Goal: Task Accomplishment & Management: Manage account settings

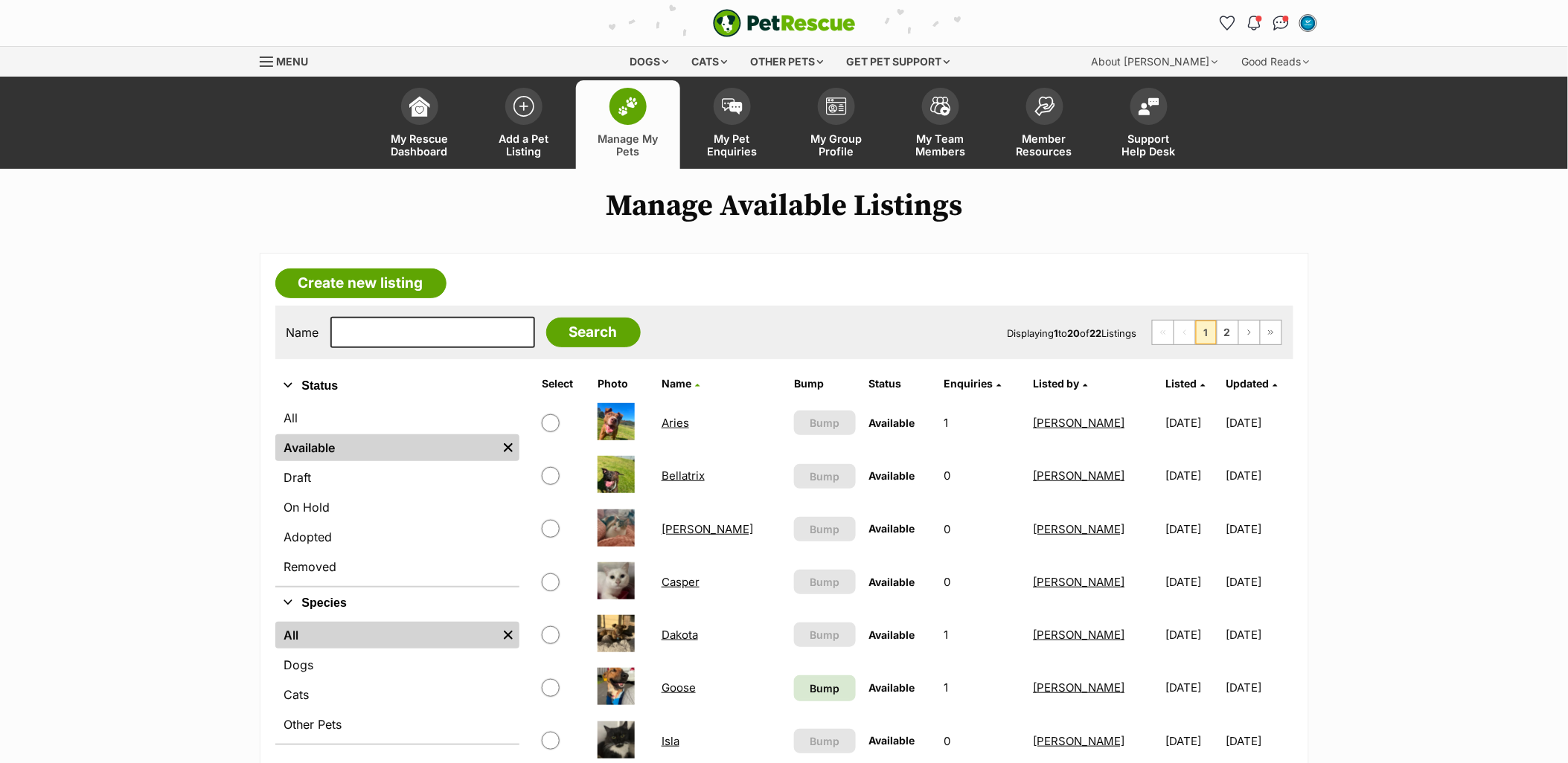
click at [552, 686] on input "checkbox" at bounding box center [551, 688] width 18 height 18
checkbox input "true"
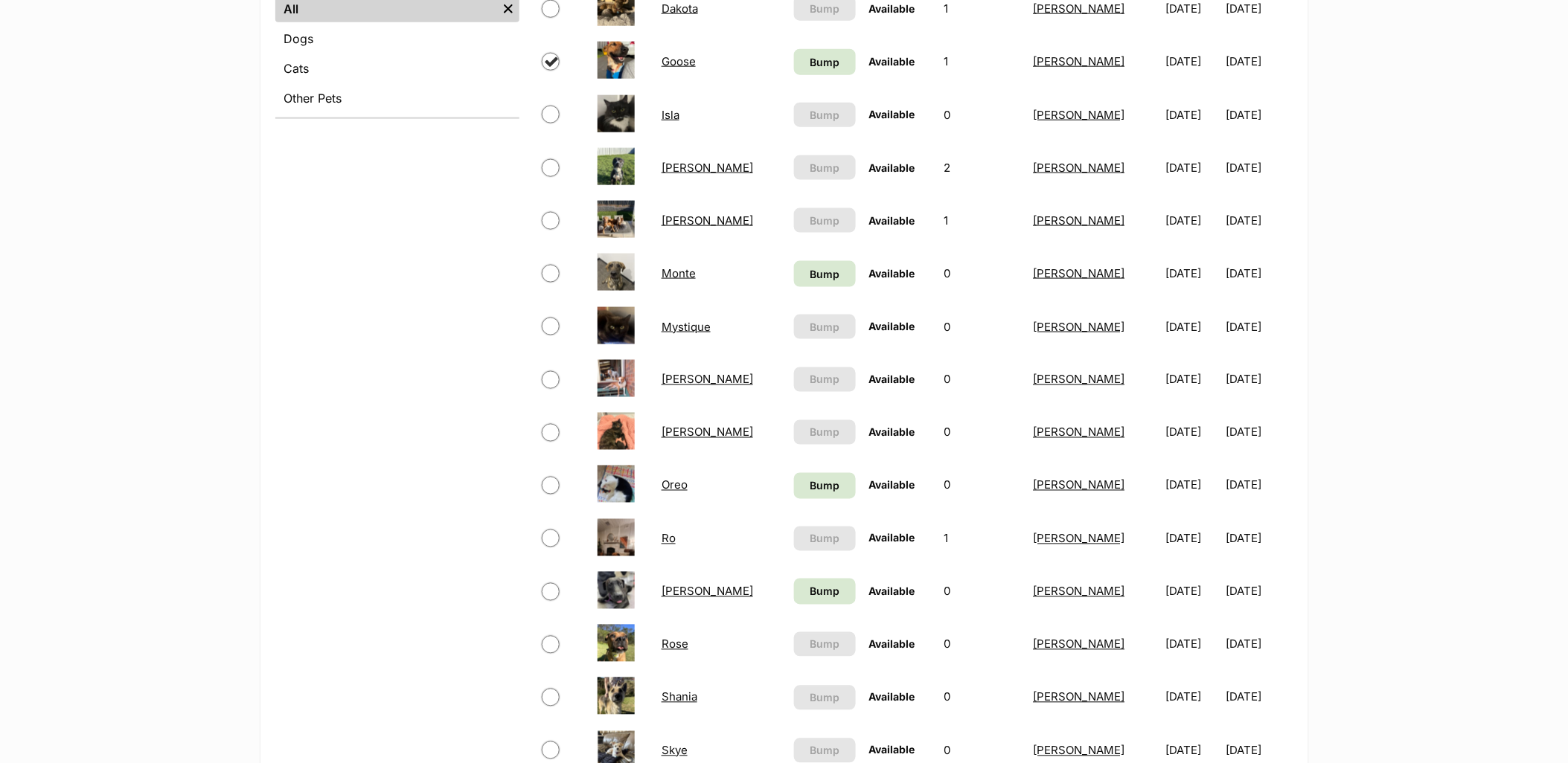
scroll to position [826, 0]
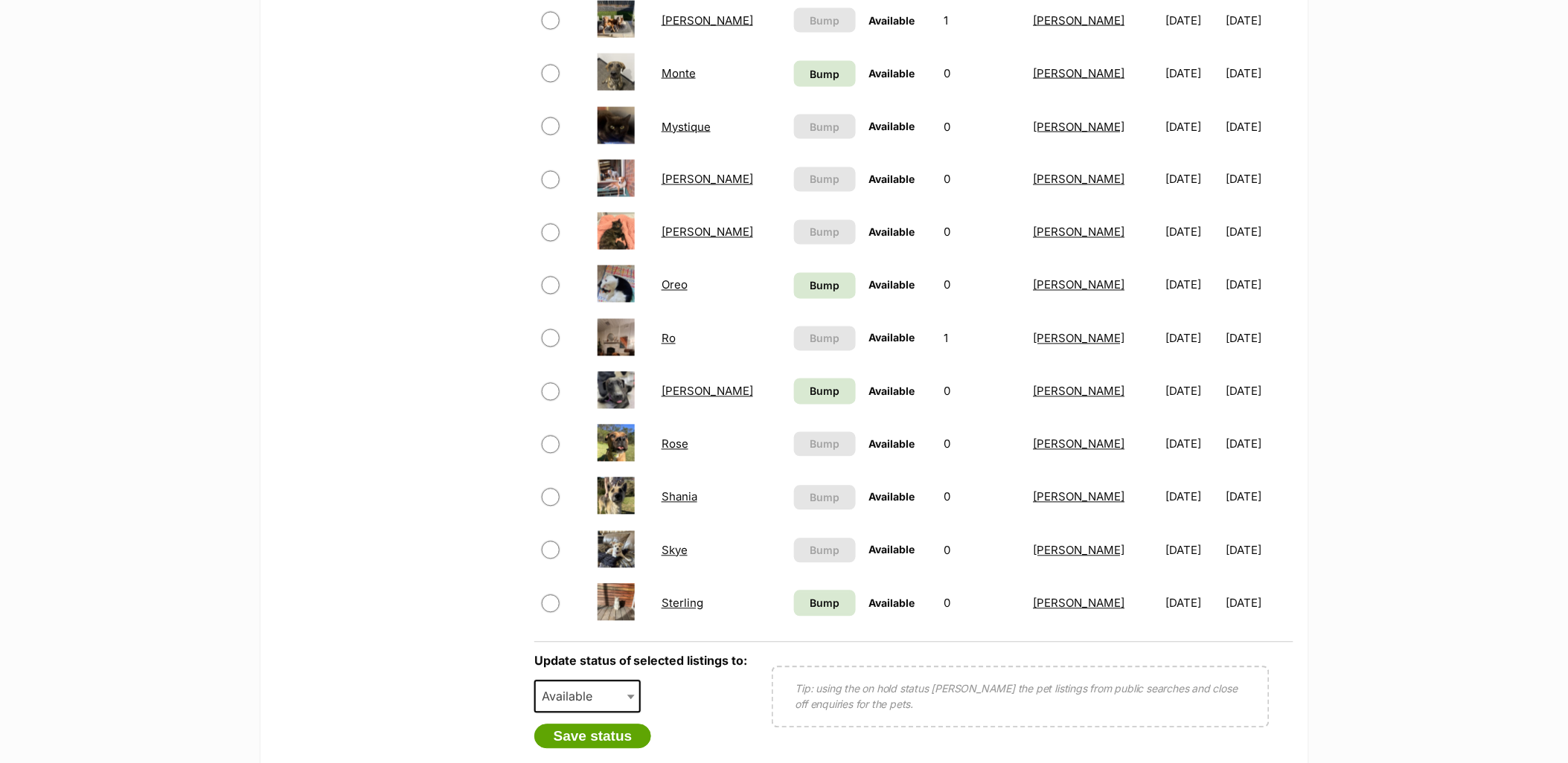
click at [604, 690] on span "Available" at bounding box center [572, 697] width 71 height 21
select select "rehomed"
click at [608, 726] on button "Save status" at bounding box center [593, 737] width 118 height 25
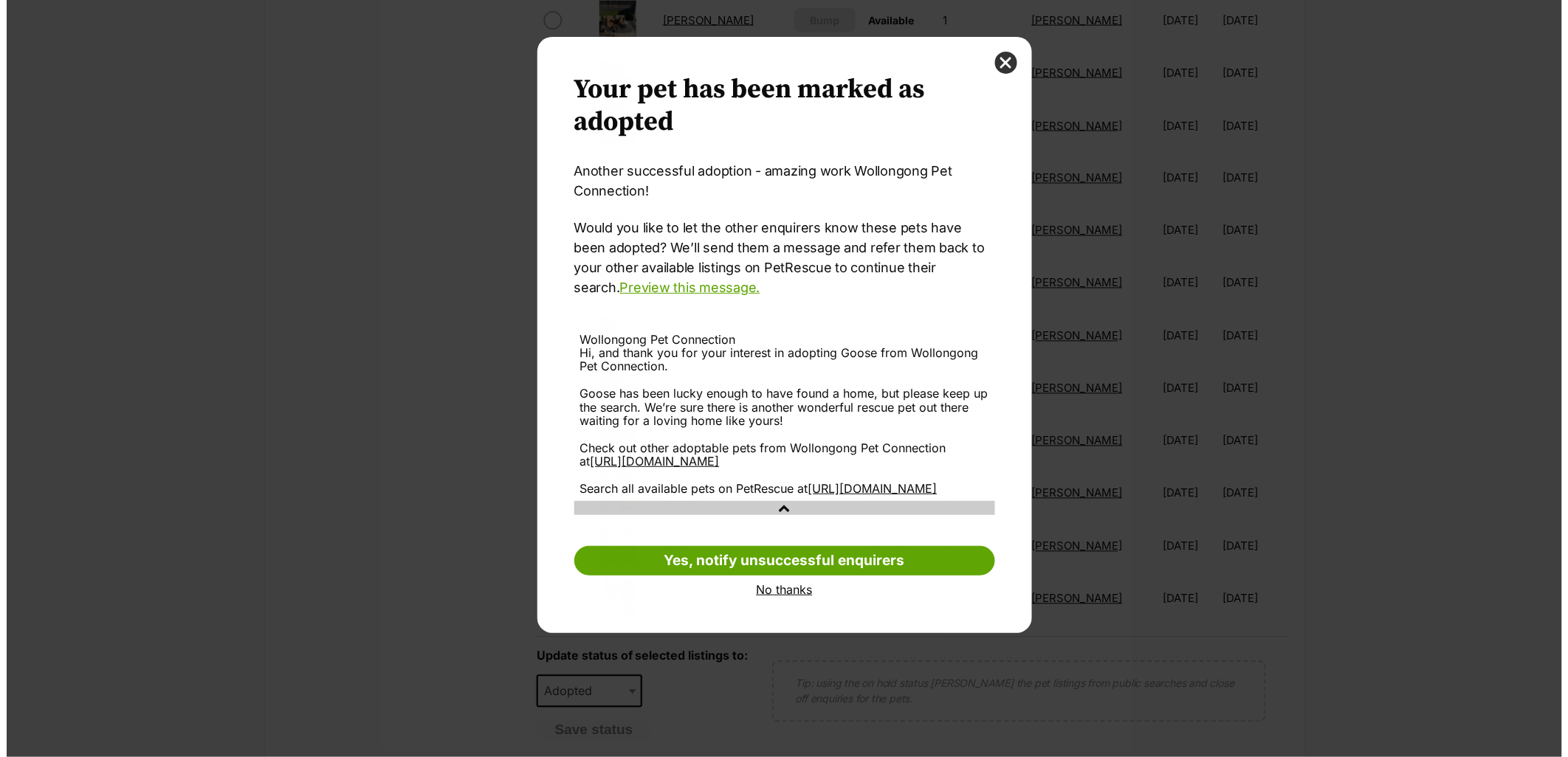
scroll to position [0, 0]
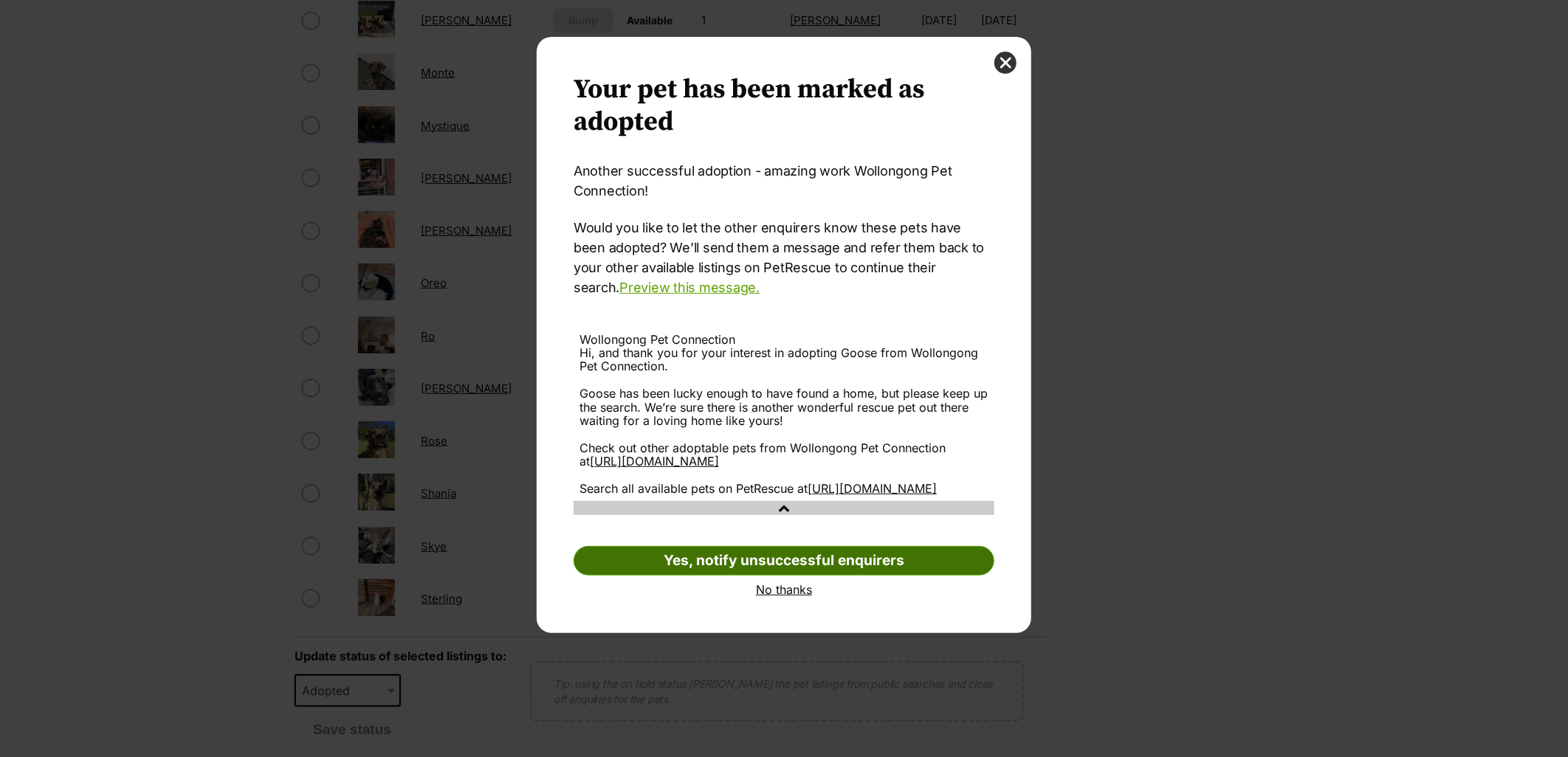
click at [848, 575] on link "Yes, notify unsuccessful enquirers" at bounding box center [784, 561] width 421 height 29
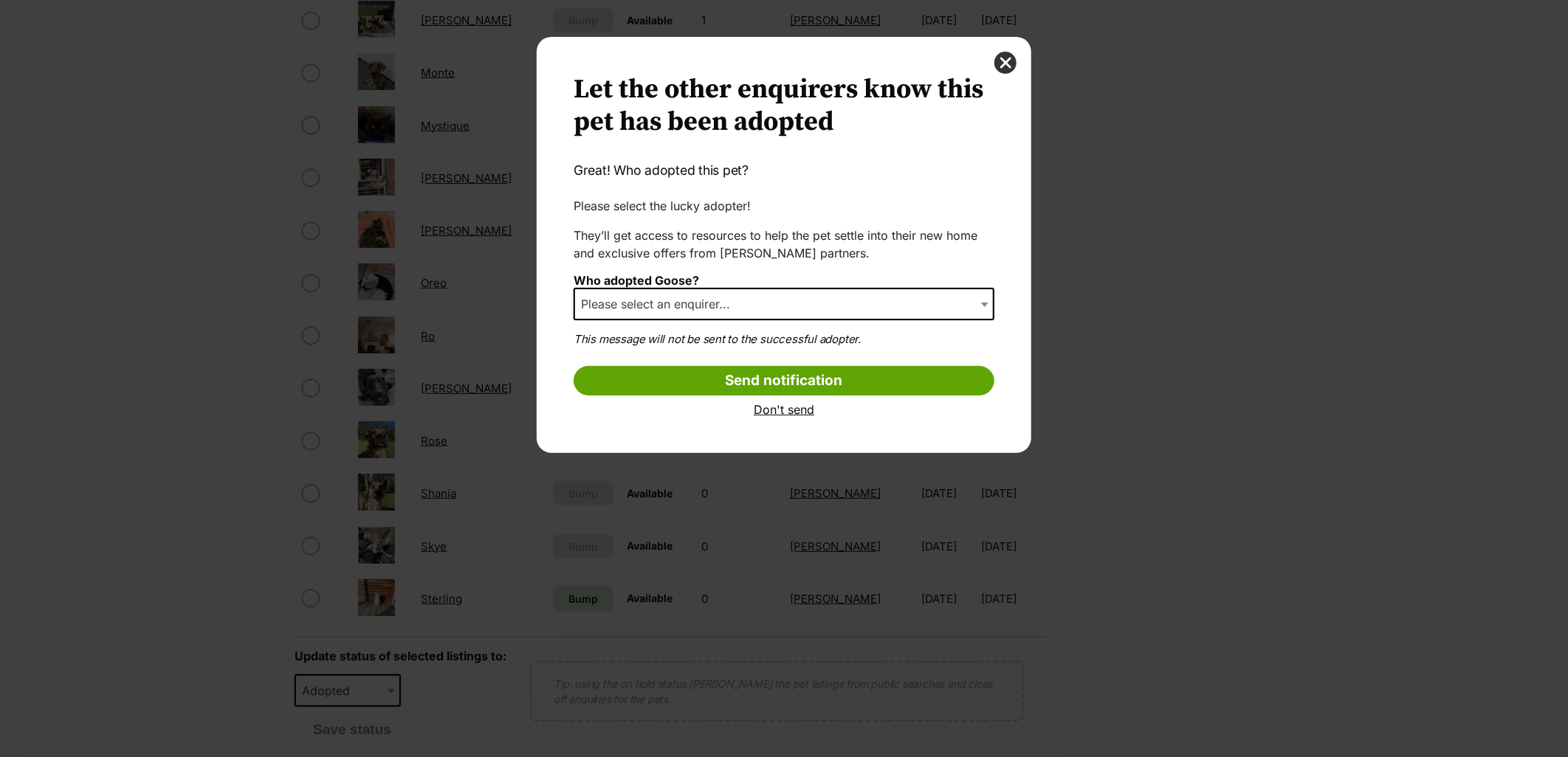
click at [756, 303] on span "Please select an enquirer..." at bounding box center [784, 305] width 421 height 33
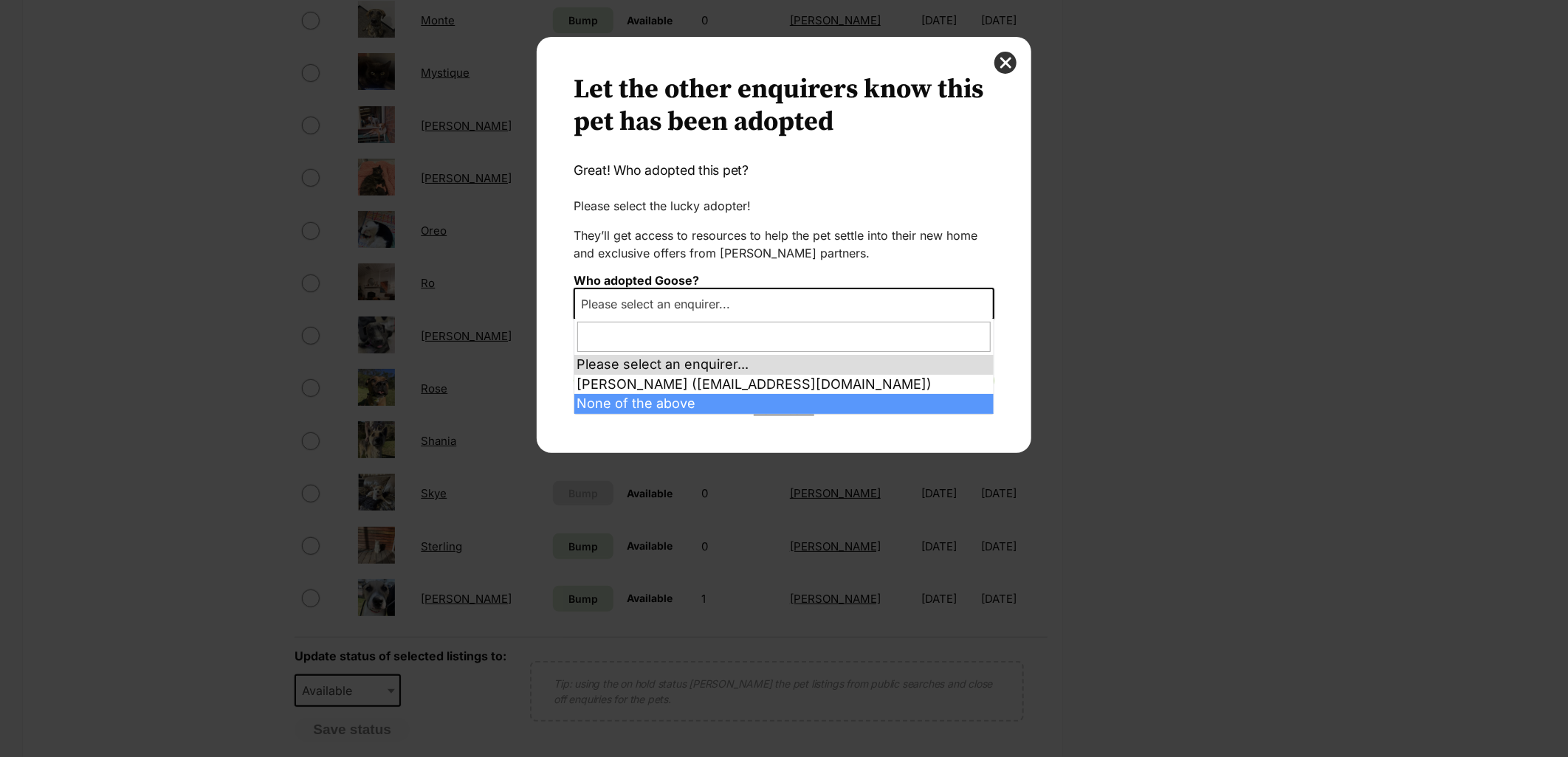
select select "other"
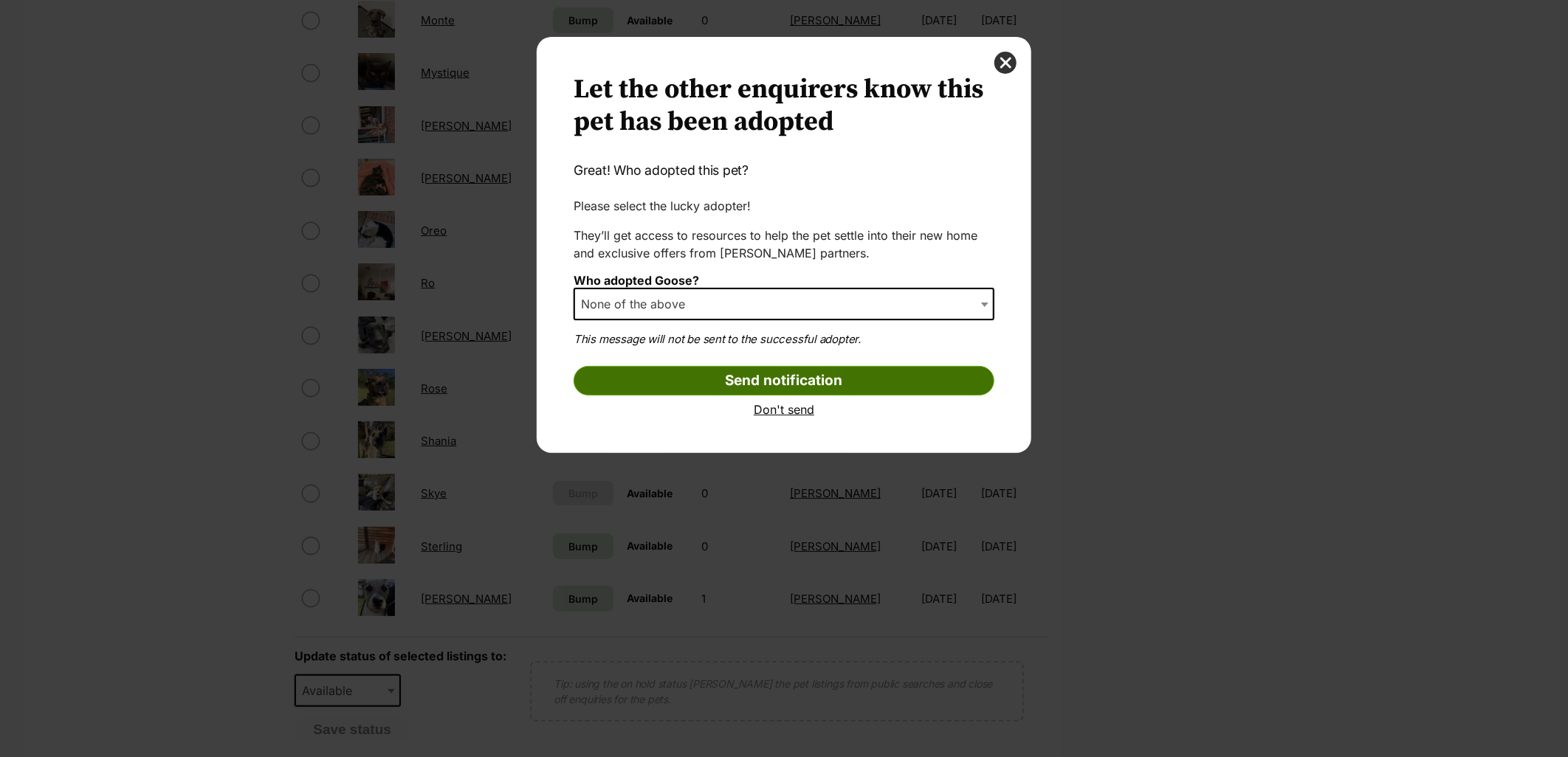
click at [736, 380] on input "Send notification" at bounding box center [784, 381] width 421 height 29
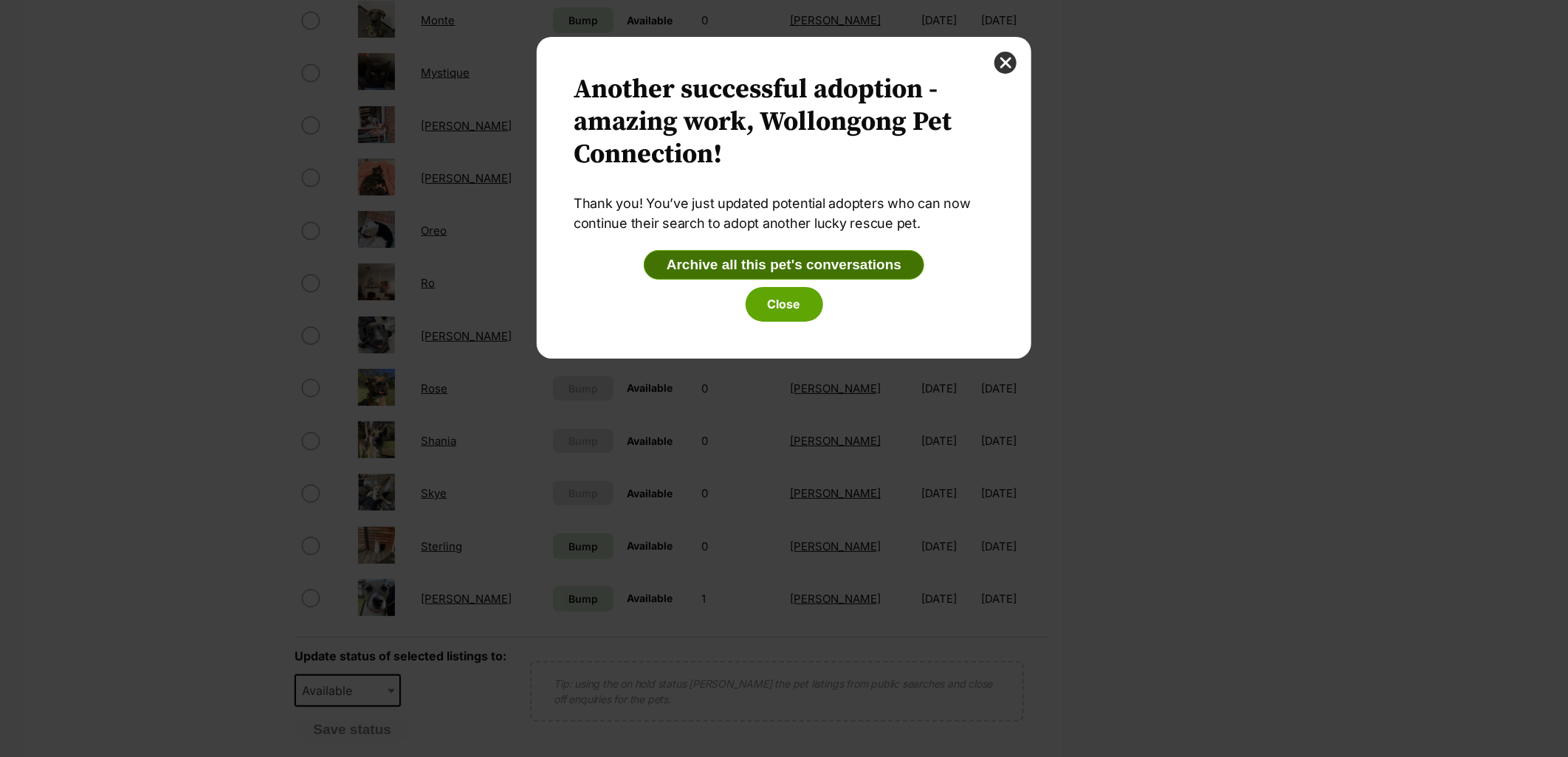
click at [768, 264] on button "Archive all this pet's conversations" at bounding box center [784, 265] width 281 height 29
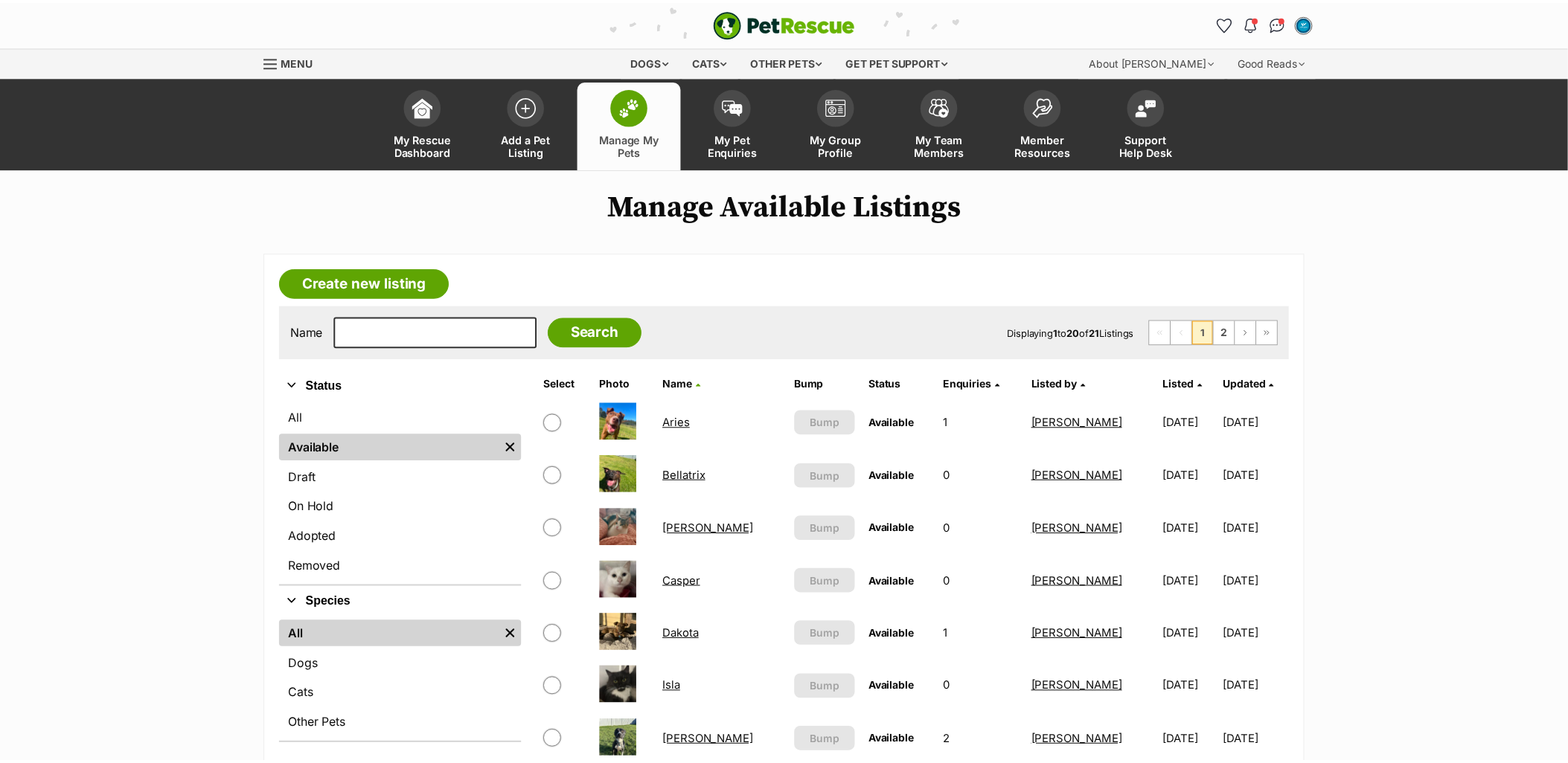
scroll to position [826, 0]
